Goal: Navigation & Orientation: Find specific page/section

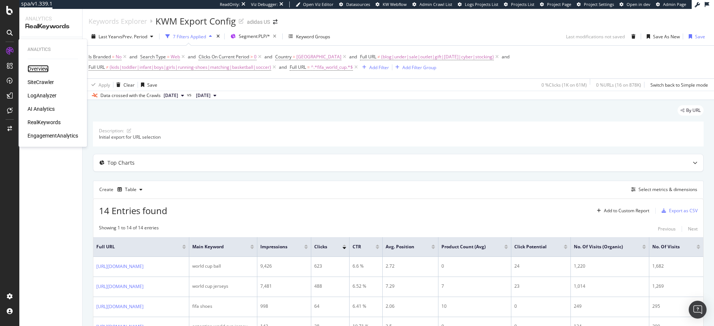
click at [36, 69] on div "Overview" at bounding box center [38, 68] width 21 height 7
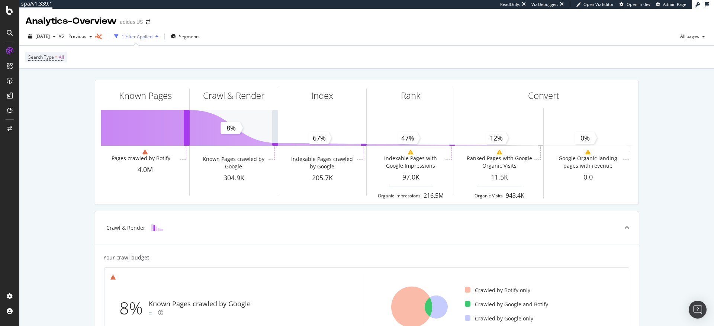
click at [370, 48] on div "Search Type = All" at bounding box center [366, 57] width 682 height 23
